Goal: Task Accomplishment & Management: Manage account settings

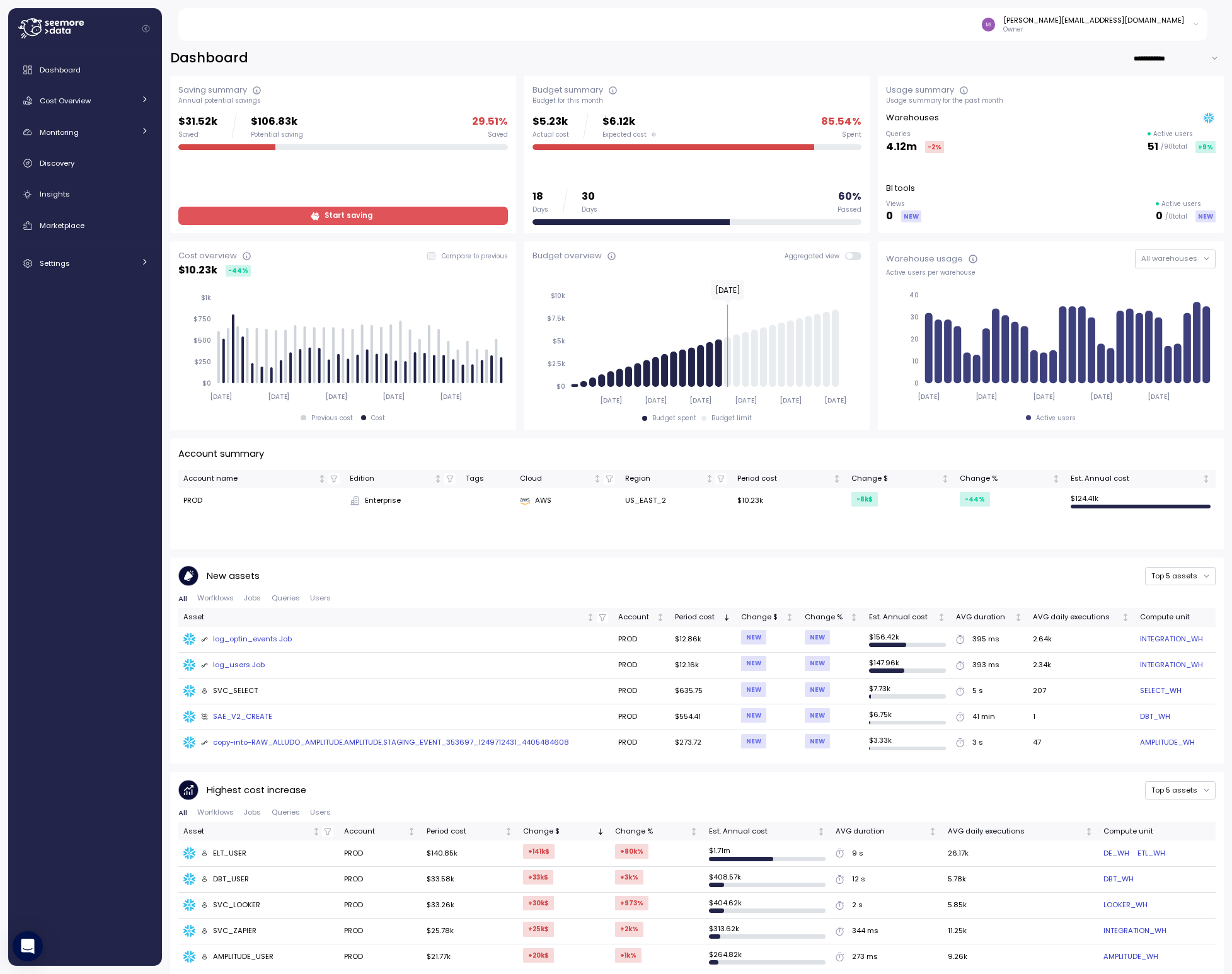
click at [340, 214] on span "Start saving" at bounding box center [349, 216] width 48 height 17
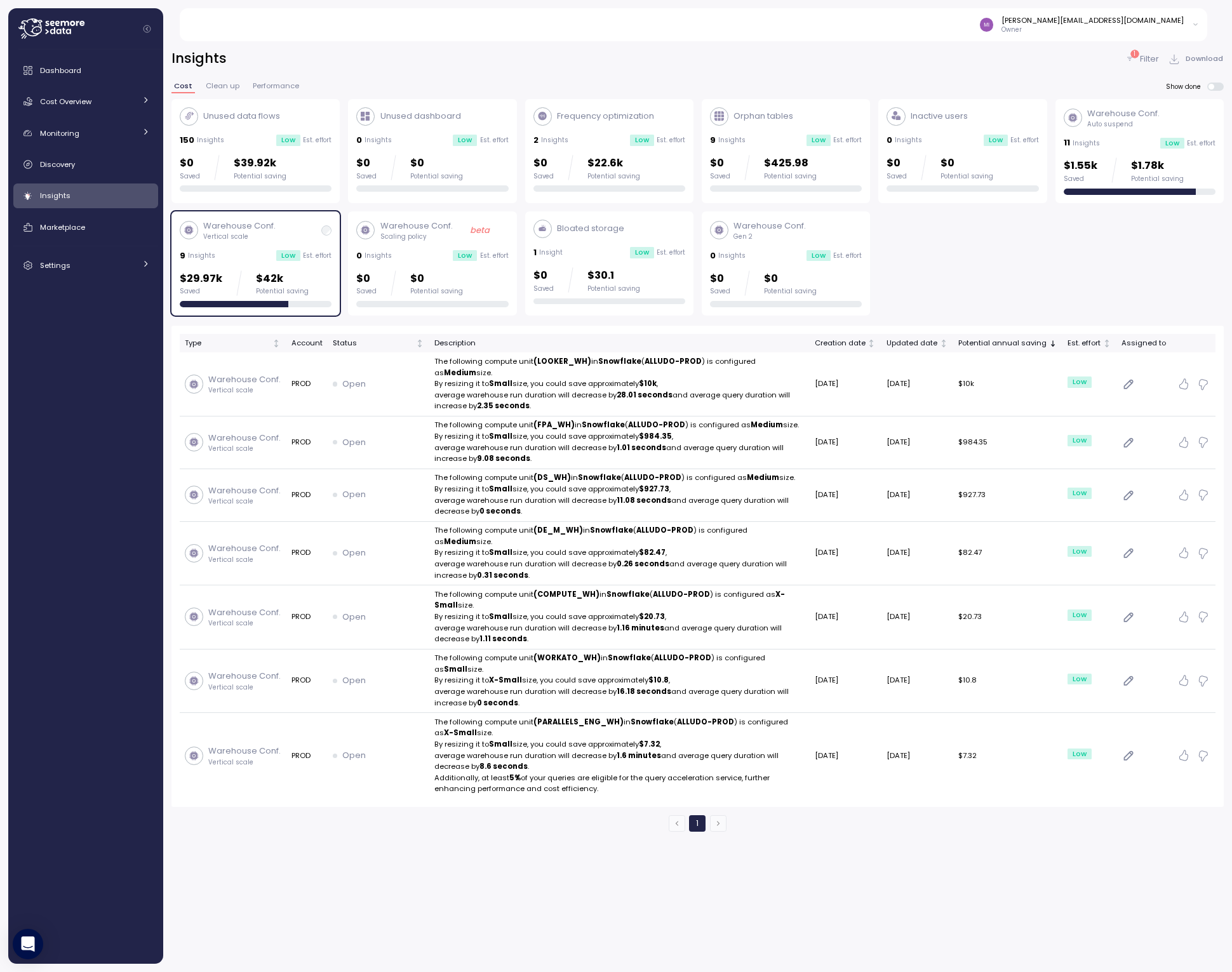
click at [610, 63] on div "Insights 1 Filter Download" at bounding box center [697, 59] width 1052 height 19
click at [607, 70] on div "Insights 1 Filter Download Cost Clean up Performance Show done Unused data flow…" at bounding box center [697, 440] width 1052 height 782
click at [66, 276] on link "Settings" at bounding box center [85, 265] width 145 height 25
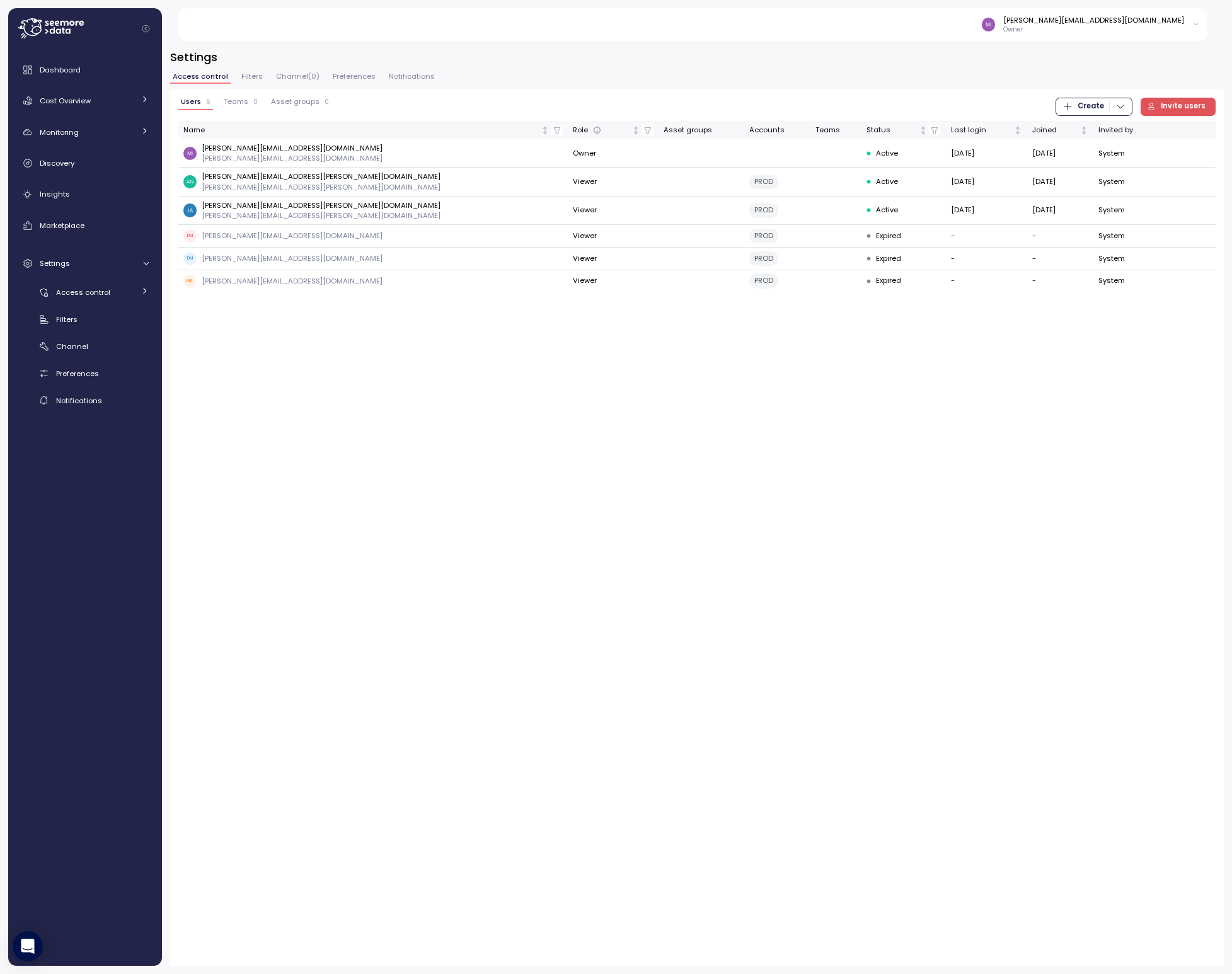
click at [1188, 25] on div "[PERSON_NAME][EMAIL_ADDRESS][DOMAIN_NAME] Owner" at bounding box center [1091, 24] width 218 height 19
click at [1029, 68] on div "Settings Access control Filters Channel ( 0 ) Preferences Notifications Users 6…" at bounding box center [696, 507] width 1053 height 917
click at [1188, 236] on icon "button" at bounding box center [1189, 237] width 5 height 5
click at [1186, 234] on icon "button" at bounding box center [1187, 237] width 10 height 15
click at [312, 237] on div "DM [PERSON_NAME][EMAIL_ADDRESS][DOMAIN_NAME]" at bounding box center [373, 237] width 380 height 13
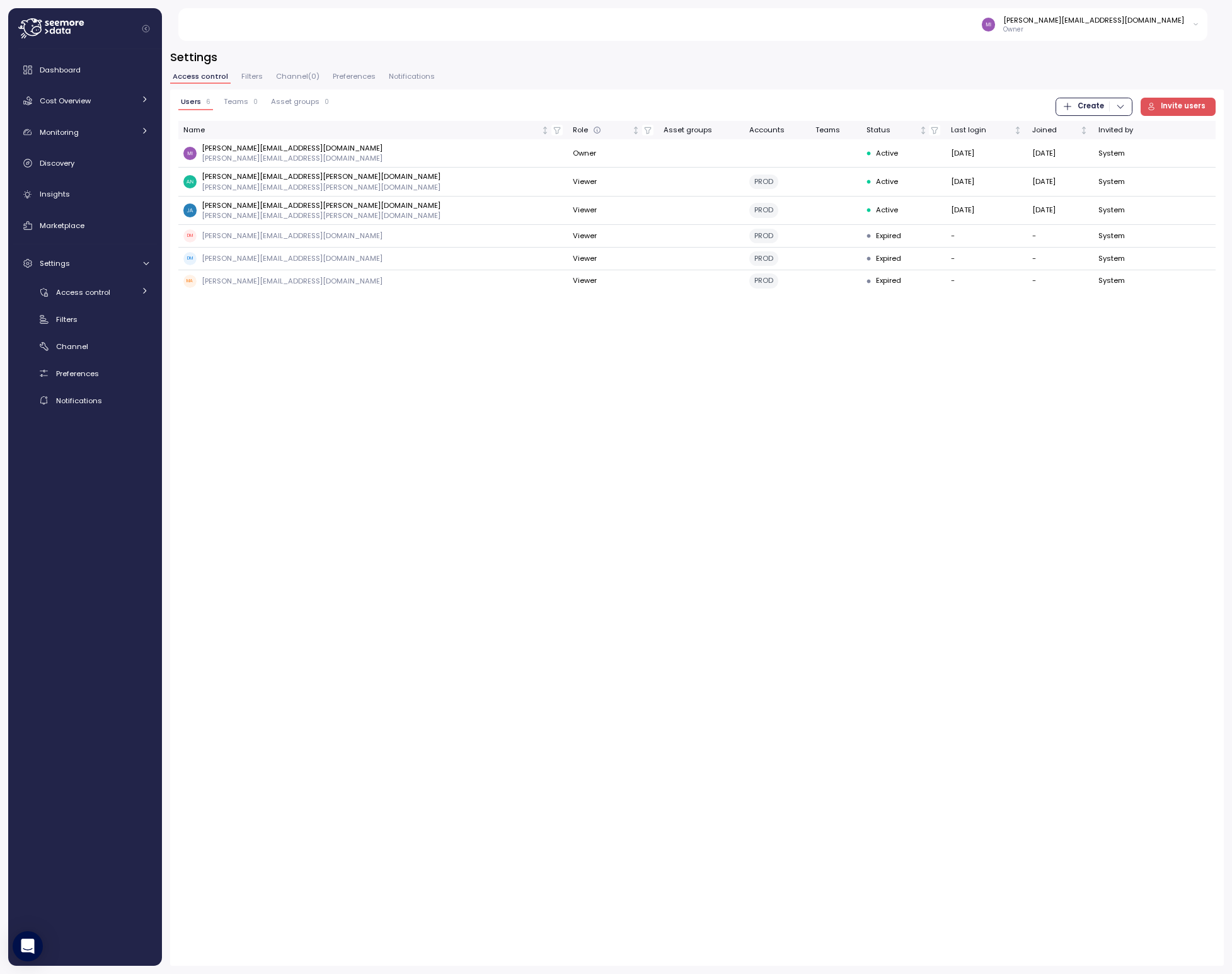
click at [236, 101] on span "Teams" at bounding box center [236, 102] width 25 height 7
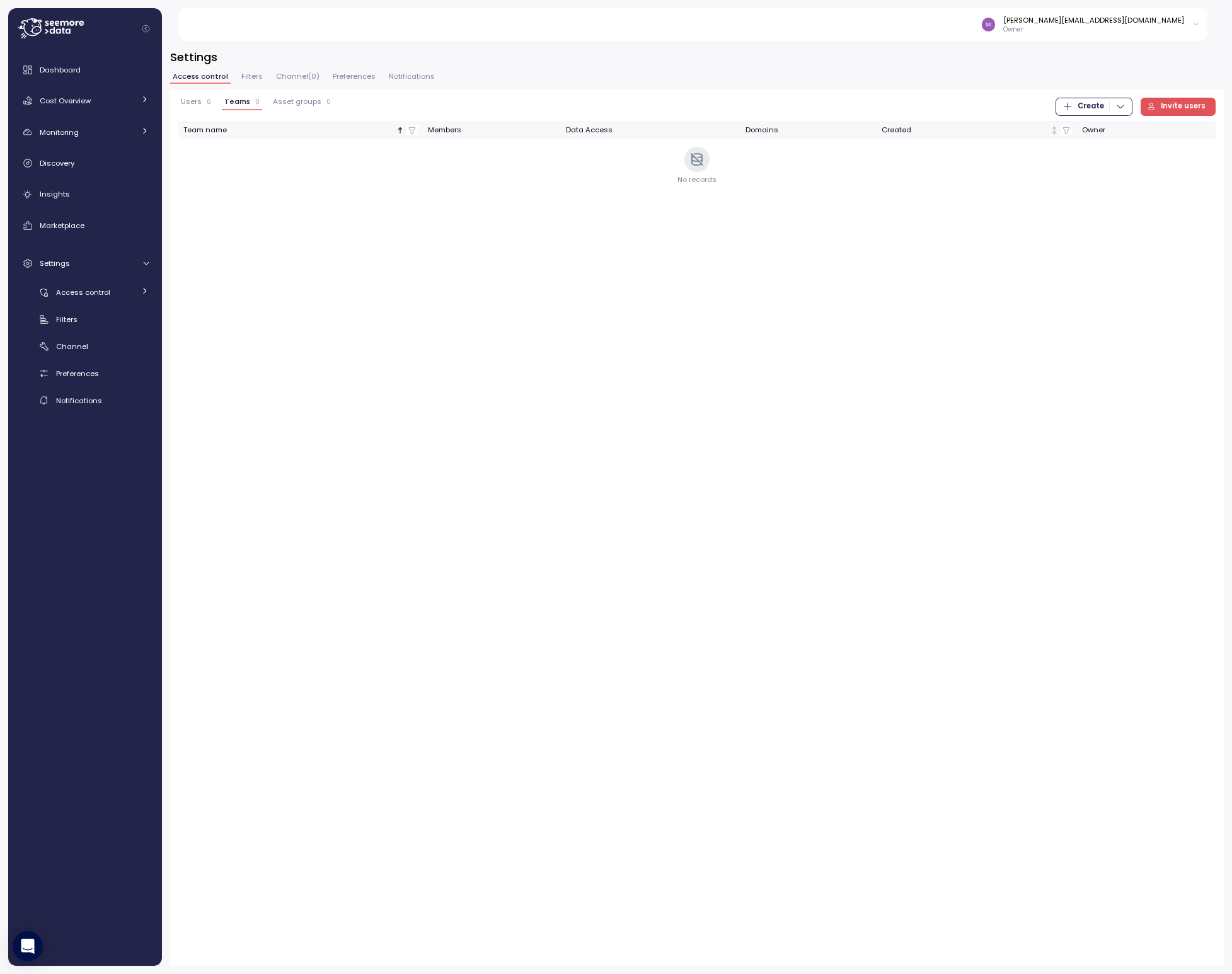
click at [188, 102] on span "Users" at bounding box center [191, 102] width 21 height 7
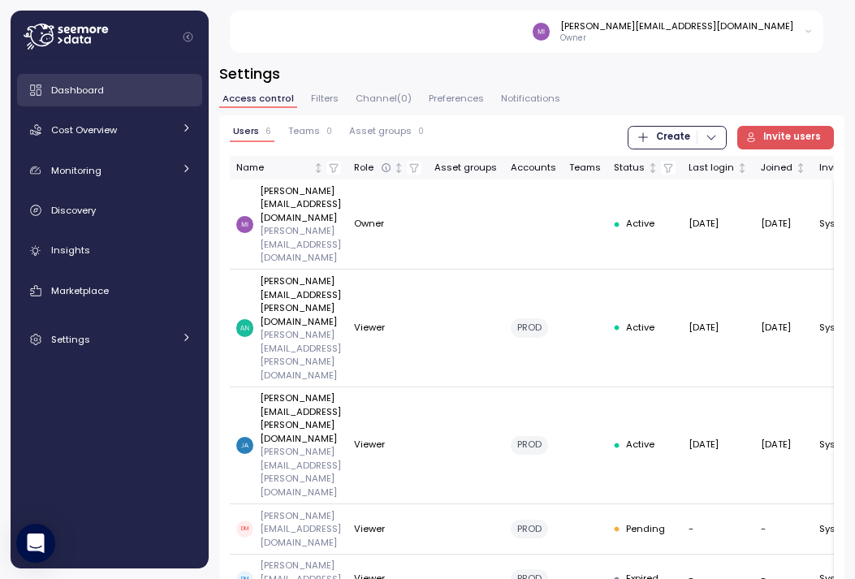
click at [58, 84] on span "Dashboard" at bounding box center [77, 90] width 53 height 13
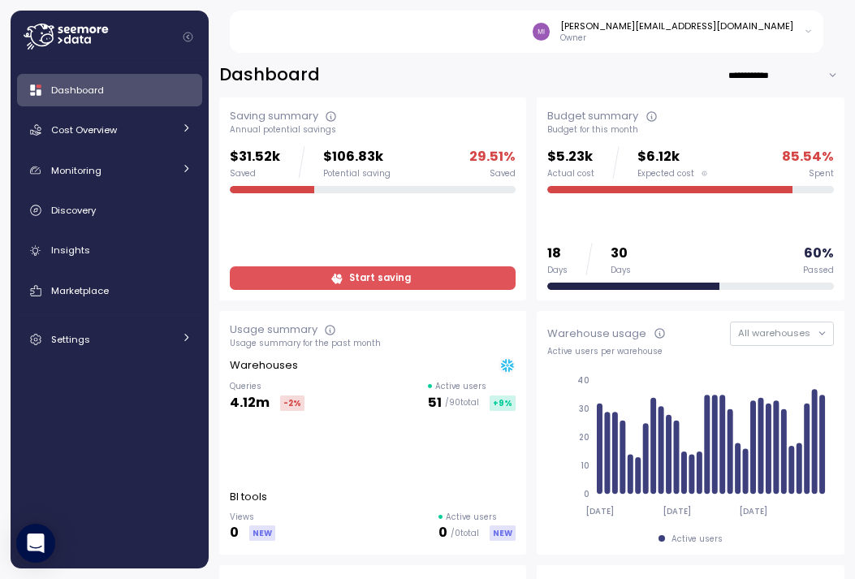
click at [353, 28] on div "[PERSON_NAME][EMAIL_ADDRESS][DOMAIN_NAME] Owner" at bounding box center [535, 32] width 575 height 42
click at [454, 64] on div "**********" at bounding box center [531, 75] width 625 height 24
